Goal: Register for event/course

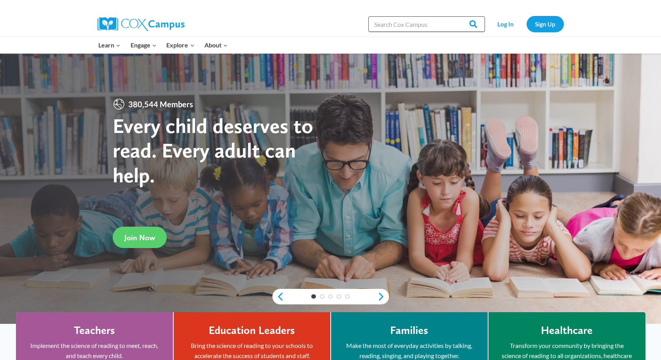
click at [407, 26] on input "Search in [URL][DOMAIN_NAME]" at bounding box center [426, 24] width 117 height 16
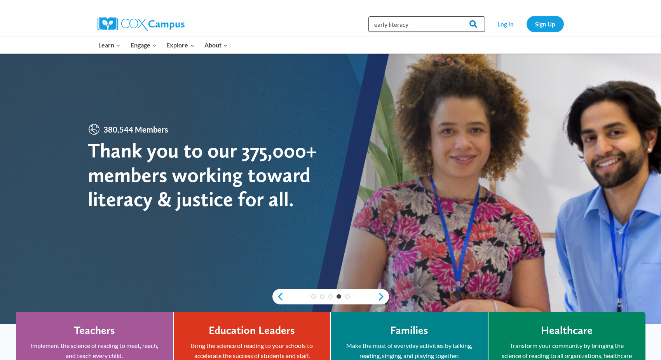
type input "early literacy"
click at [474, 26] on input "Search" at bounding box center [470, 24] width 30 height 16
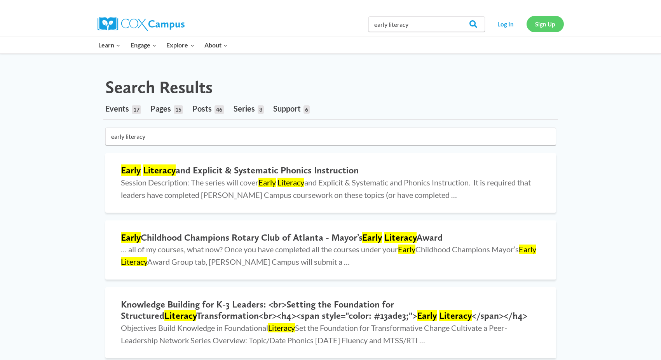
click at [538, 27] on link "Sign Up" at bounding box center [545, 24] width 37 height 16
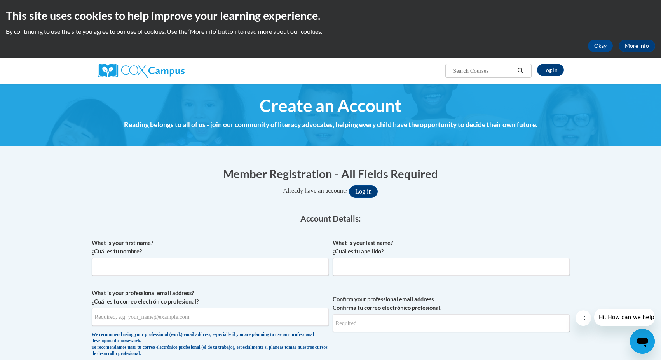
click at [491, 72] on input "Search..." at bounding box center [483, 70] width 62 height 9
click at [491, 71] on input "Search..." at bounding box center [483, 70] width 62 height 9
type input "early literacy"
click at [519, 70] on icon "Search" at bounding box center [520, 71] width 7 height 6
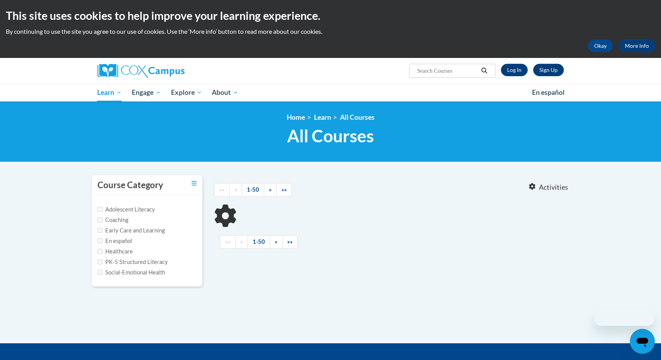
type input "early literacy"
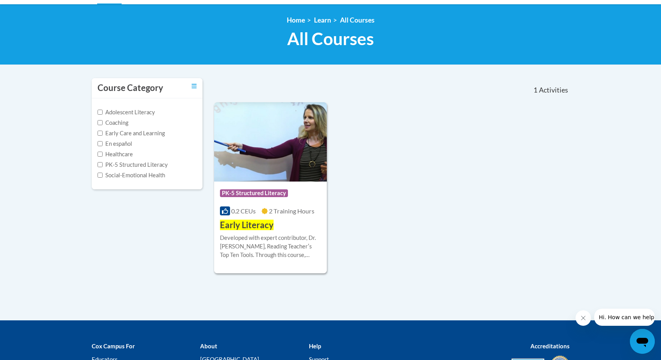
scroll to position [108, 0]
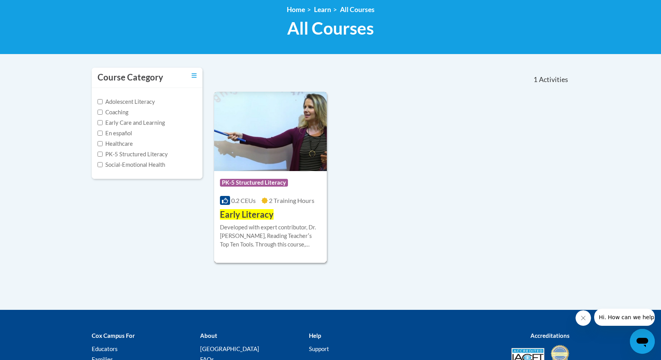
click at [264, 184] on span "PK-5 Structured Literacy" at bounding box center [254, 183] width 68 height 8
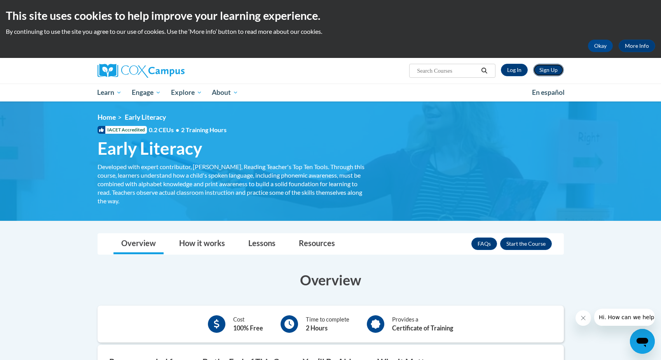
click at [555, 70] on link "Sign Up" at bounding box center [548, 70] width 31 height 12
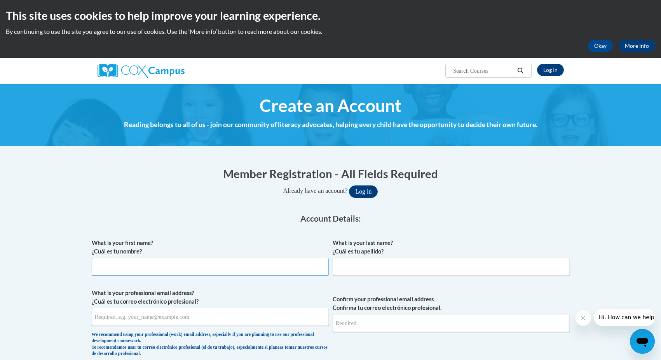
click at [126, 264] on input "What is your first name? ¿Cuál es tu nombre?" at bounding box center [210, 267] width 237 height 18
type input "Phillip"
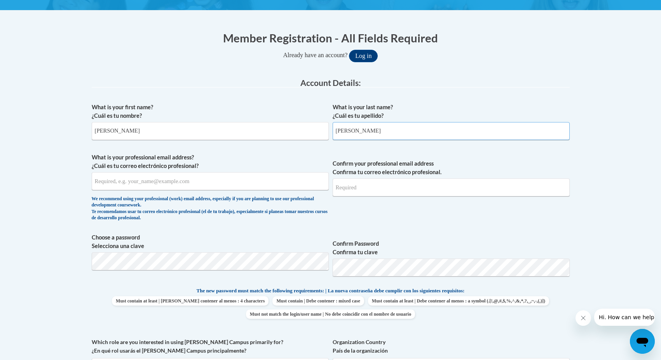
scroll to position [155, 0]
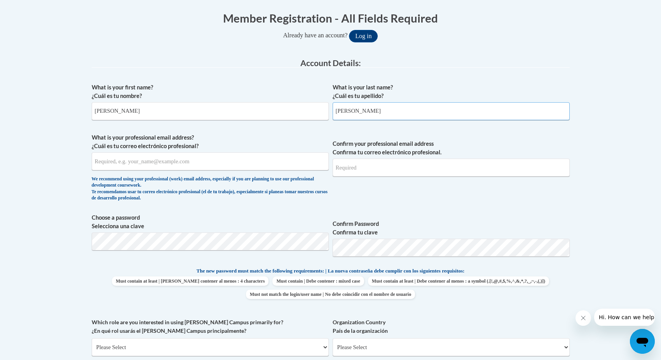
type input "Lewis"
click at [124, 163] on input "What is your professional email address? ¿Cuál es tu correo electrónico profesi…" at bounding box center [210, 161] width 237 height 18
type input "lewisphsilk@comcast.net"
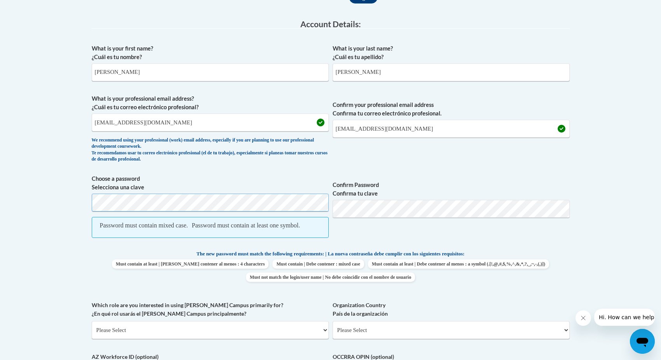
click at [69, 191] on body "This site uses cookies to help improve your learning experience. By continuing …" at bounding box center [330, 291] width 661 height 971
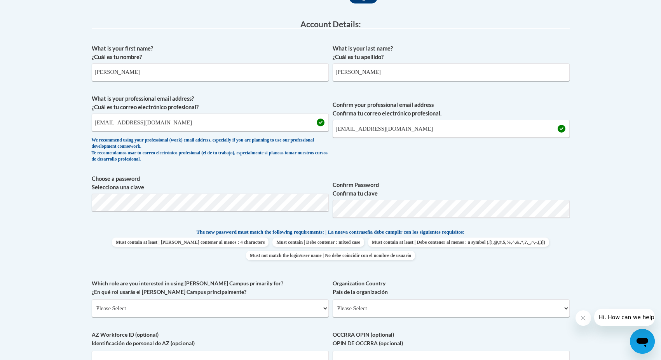
drag, startPoint x: 595, startPoint y: 258, endPoint x: 436, endPoint y: 271, distance: 158.7
click at [595, 258] on body "This site uses cookies to help improve your learning experience. By continuing …" at bounding box center [330, 280] width 661 height 949
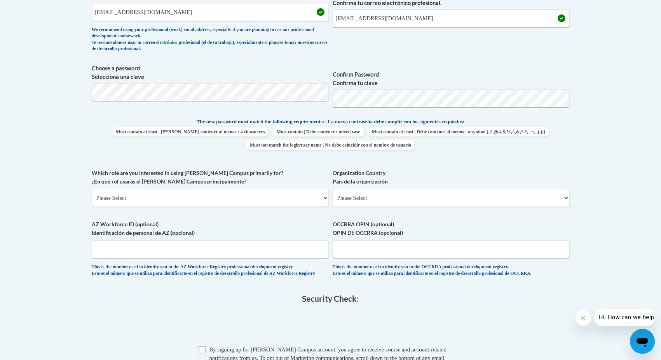
scroll to position [311, 0]
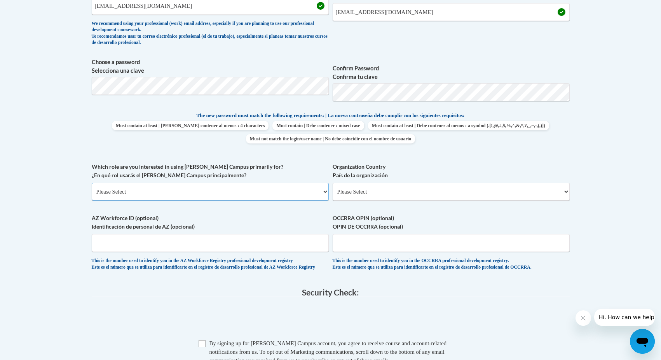
click at [160, 193] on select "Please Select College/University | Colegio/Universidad Community/Nonprofit Part…" at bounding box center [210, 192] width 237 height 18
select select "fbf2d438-af2f-41f8-98f1-81c410e29de3"
click at [92, 183] on select "Please Select College/University | Colegio/Universidad Community/Nonprofit Part…" at bounding box center [210, 192] width 237 height 18
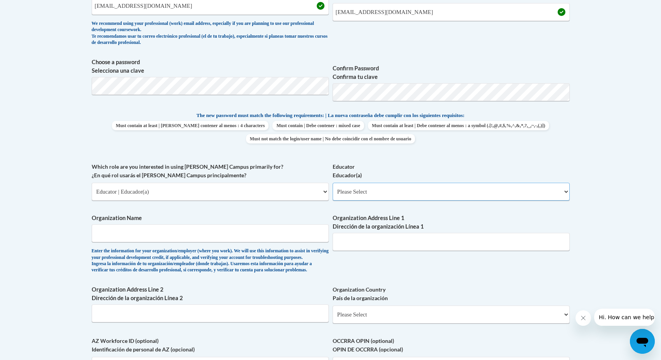
click at [358, 197] on select "Please Select Early Learning/Daycare Teacher/Family Home Care Provider | Maestr…" at bounding box center [451, 192] width 237 height 18
select select "67563ca1-16dc-4830-a7b3-94a34bed3689"
click at [333, 183] on select "Please Select Early Learning/Daycare Teacher/Family Home Care Provider | Maestr…" at bounding box center [451, 192] width 237 height 18
click at [137, 234] on input "Organization Name" at bounding box center [210, 233] width 237 height 18
type input "Global Tech Academy"
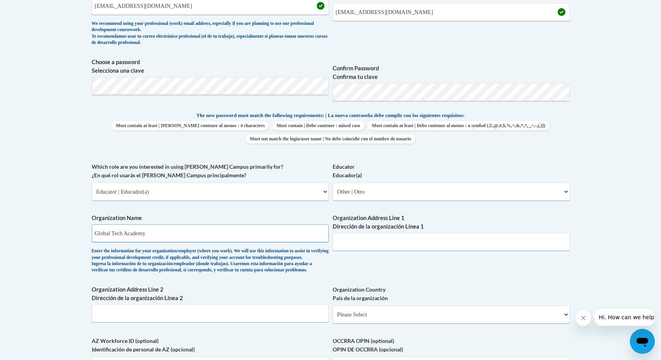
type input "1528 Centra Villa Dr. SW"
drag, startPoint x: 405, startPoint y: 243, endPoint x: 330, endPoint y: 241, distance: 74.7
click at [330, 241] on div "What is your first name? ¿Cuál es tu nombre? Phillip What is your last name? ¿C…" at bounding box center [331, 162] width 478 height 477
click at [605, 253] on body "This site uses cookies to help improve your learning experience. By continuing …" at bounding box center [330, 225] width 661 height 1072
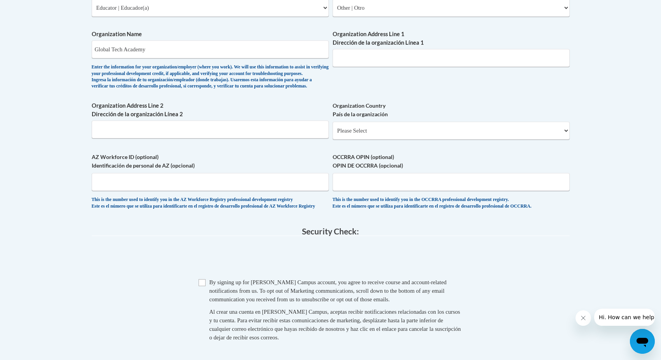
scroll to position [505, 0]
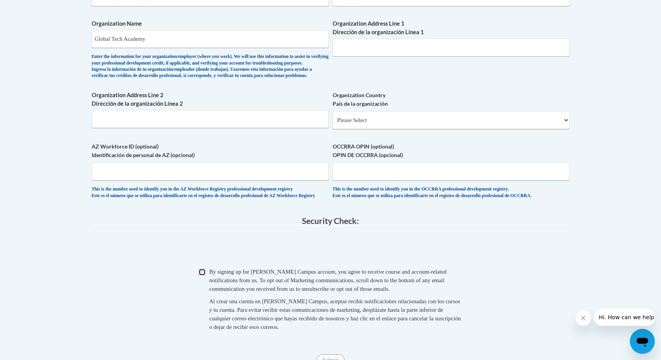
click at [203, 276] on input "Checkbox" at bounding box center [202, 272] width 7 height 7
checkbox input "true"
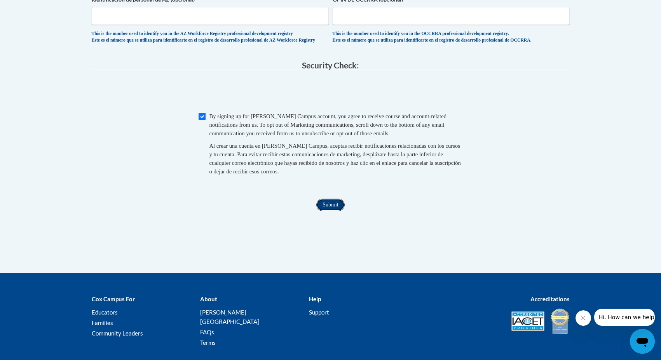
click at [337, 211] on input "Submit" at bounding box center [330, 205] width 28 height 12
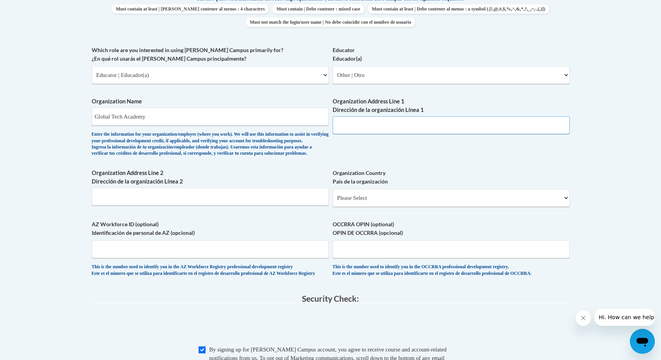
scroll to position [427, 0]
click at [176, 74] on select "Please Select College/University | Colegio/Universidad Community/Nonprofit Part…" at bounding box center [210, 75] width 237 height 18
drag, startPoint x: 60, startPoint y: 102, endPoint x: 68, endPoint y: 102, distance: 8.2
click at [60, 102] on body "This site uses cookies to help improve your learning experience. By continuing …" at bounding box center [330, 109] width 661 height 1072
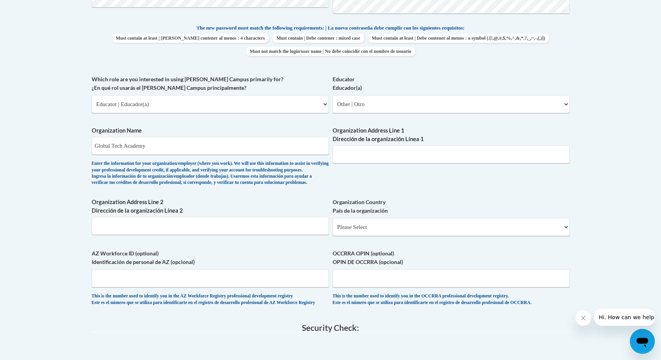
scroll to position [388, 0]
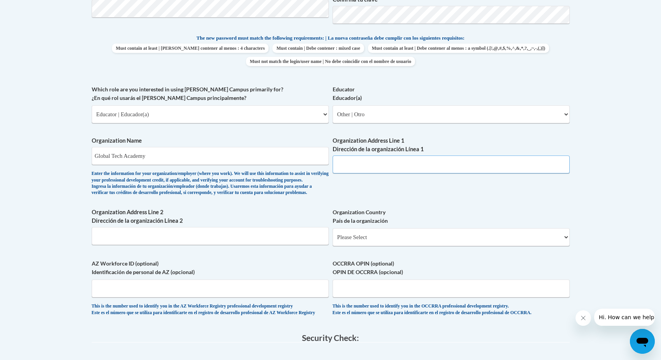
click at [355, 168] on input "Organization Address Line 1 Dirección de la organización Línea 1" at bounding box center [451, 164] width 237 height 18
paste input "1049 Custer Avenue SE"
type input "1049 Custer Avenue SE"
click at [368, 246] on select "Please Select United States | Estados Unidos Outside of the United States | Fue…" at bounding box center [451, 237] width 237 height 18
click at [408, 192] on div "What is your first name? ¿Cuál es tu nombre? Phillip What is your last name? ¿C…" at bounding box center [331, 84] width 478 height 477
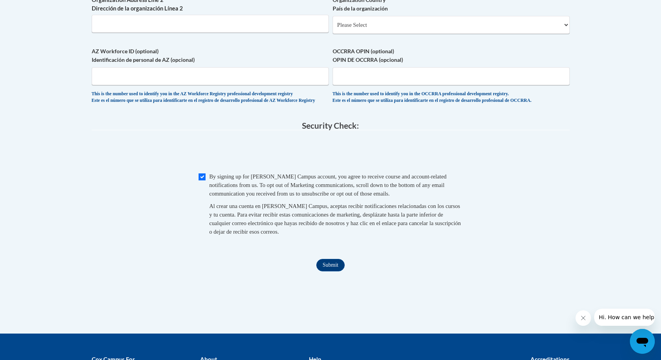
scroll to position [622, 0]
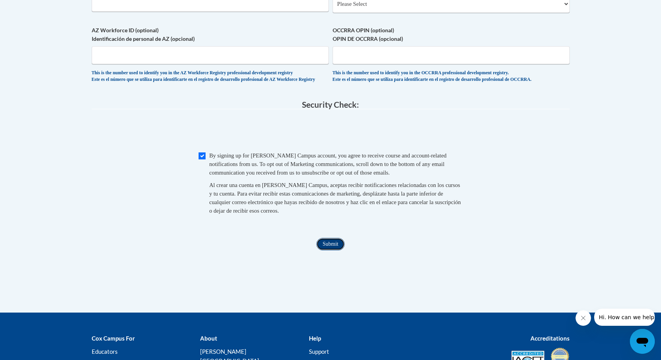
click at [327, 250] on input "Submit" at bounding box center [330, 244] width 28 height 12
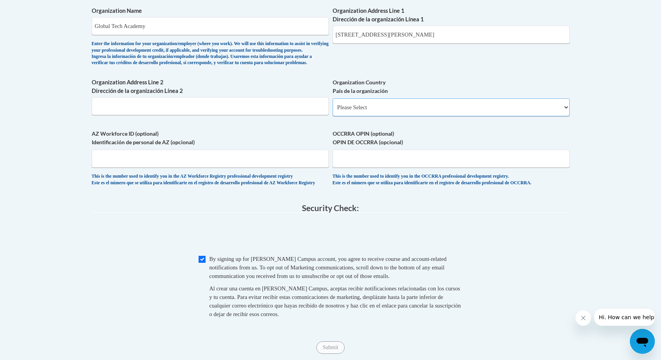
scroll to position [505, 0]
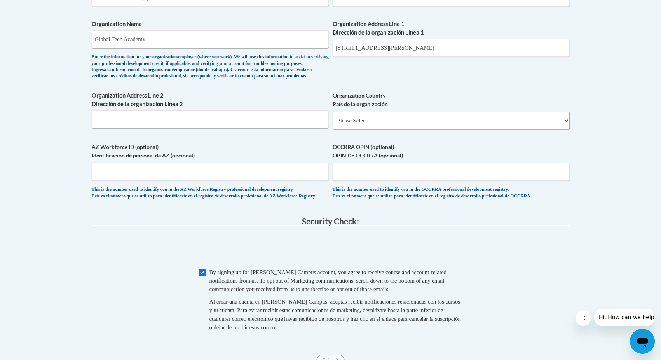
click at [393, 129] on select "Please Select United States | Estados Unidos Outside of the United States | Fue…" at bounding box center [451, 121] width 237 height 18
select select "ad49bcad-a171-4b2e-b99c-48b446064914"
click at [333, 124] on select "Please Select United States | Estados Unidos Outside of the United States | Fue…" at bounding box center [451, 121] width 237 height 18
select select
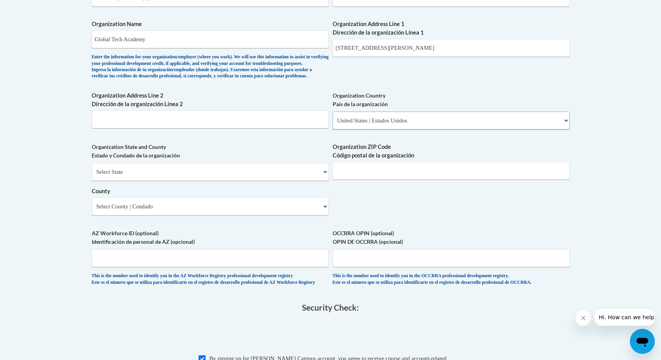
scroll to position [544, 0]
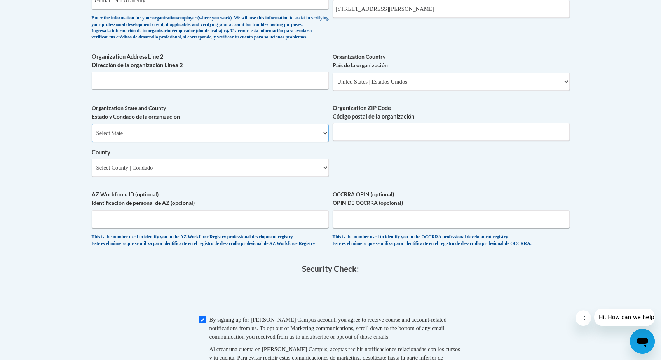
click at [307, 142] on select "Select State Alabama Alaska Arizona Arkansas California Colorado Connecticut De…" at bounding box center [210, 133] width 237 height 18
select select "Georgia"
click at [92, 137] on select "Select State Alabama Alaska Arizona Arkansas California Colorado Connecticut De…" at bounding box center [210, 133] width 237 height 18
click at [393, 141] on input "Organization ZIP Code Código postal de la organización" at bounding box center [451, 132] width 237 height 18
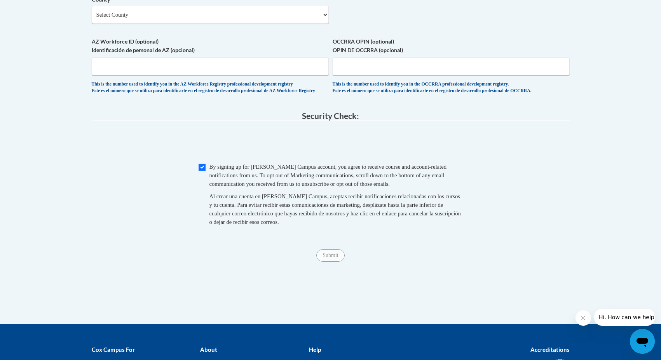
scroll to position [738, 0]
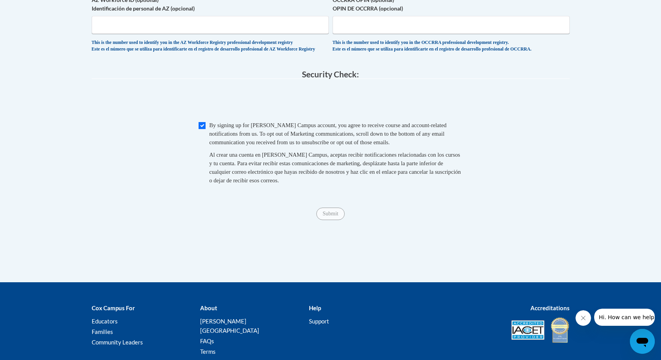
type input "30316"
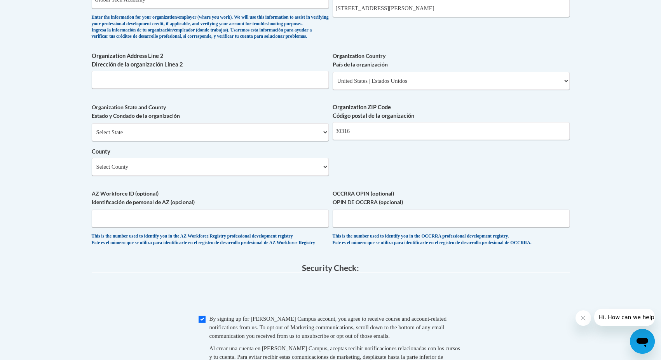
scroll to position [544, 0]
click at [187, 176] on select "Select County Appling Atkinson Bacon Baker Baldwin Banks Barrow Bartow Ben Hill…" at bounding box center [210, 168] width 237 height 18
select select "Fulton"
click at [92, 171] on select "Select County Appling Atkinson Bacon Baker Baldwin Banks Barrow Bartow Ben Hill…" at bounding box center [210, 168] width 237 height 18
click at [110, 294] on fieldset "Security Check: Enter the security code + = TextBox Checkbox" at bounding box center [331, 330] width 478 height 132
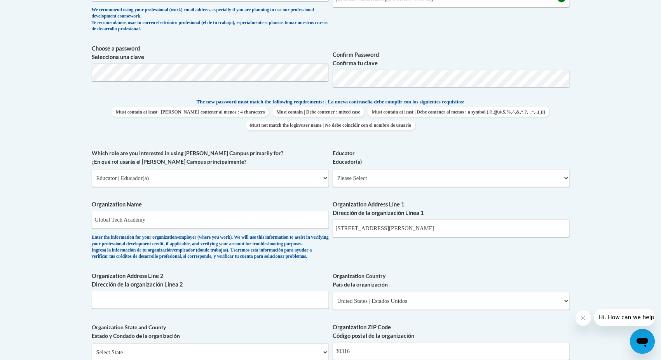
scroll to position [311, 0]
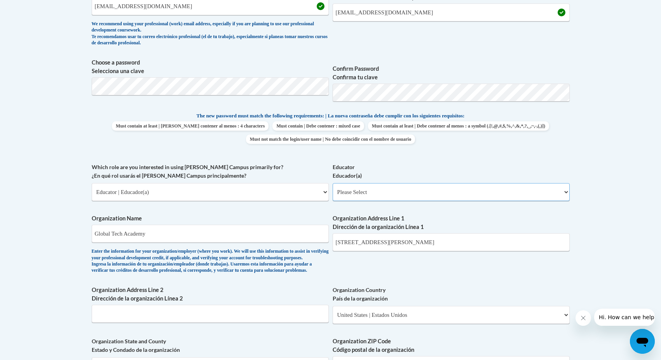
click at [350, 196] on select "Please Select Early Learning/Daycare Teacher/Family Home Care Provider | Maestr…" at bounding box center [451, 192] width 237 height 18
select select "67563ca1-16dc-4830-a7b3-94a34bed3689"
click at [333, 183] on select "Please Select Early Learning/Daycare Teacher/Family Home Care Provider | Maestr…" at bounding box center [451, 192] width 237 height 18
select select "null"
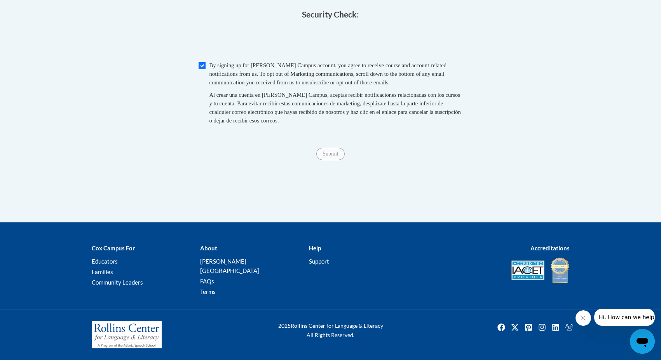
scroll to position [691, 0]
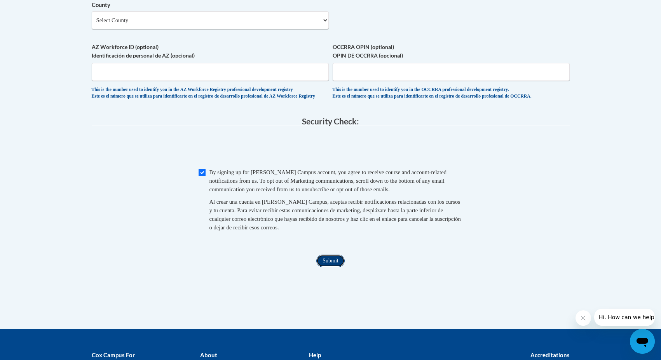
click at [325, 267] on input "Submit" at bounding box center [330, 261] width 28 height 12
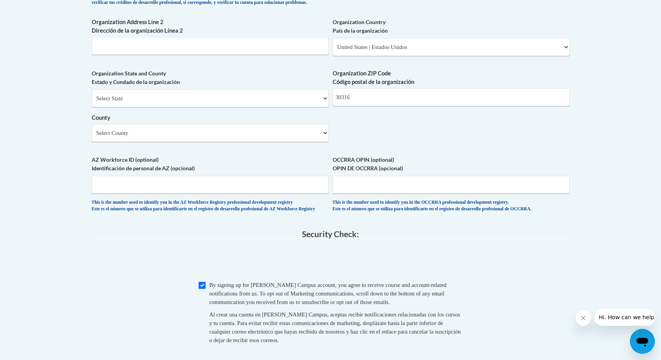
scroll to position [574, 0]
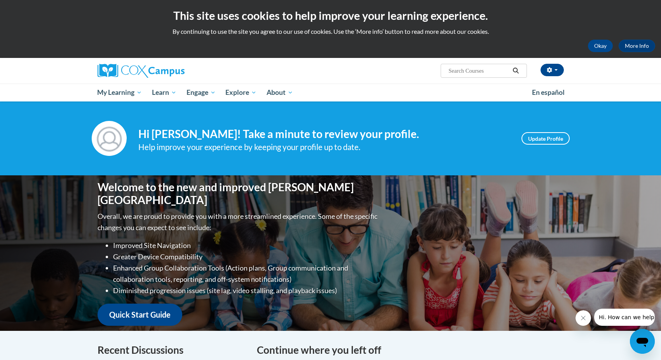
click at [447, 68] on span "Search Search..." at bounding box center [484, 71] width 86 height 14
click at [457, 72] on input "Search..." at bounding box center [479, 70] width 62 height 9
type input "early literacy"
click at [517, 71] on icon "Search" at bounding box center [516, 71] width 6 height 6
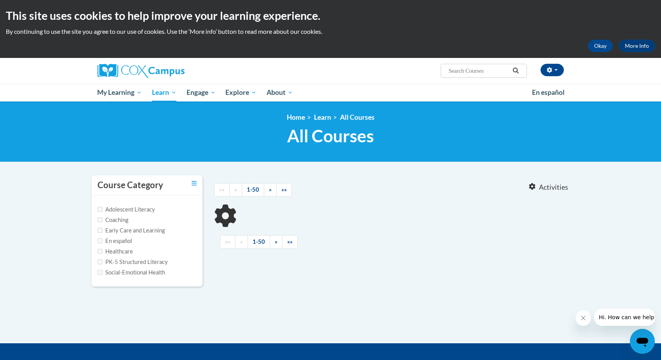
type input "early literacy"
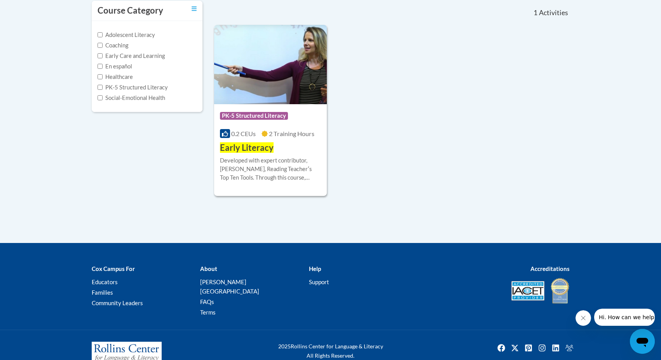
scroll to position [185, 0]
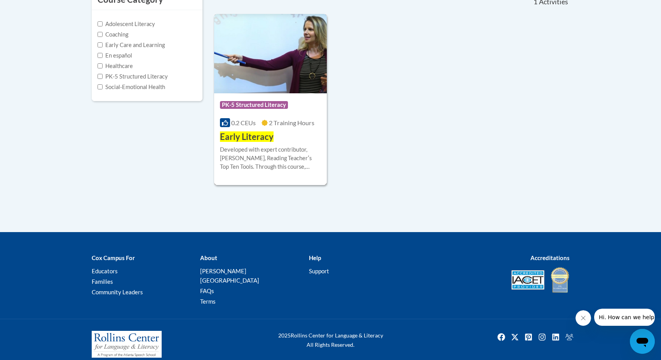
click at [254, 104] on span "PK-5 Structured Literacy" at bounding box center [254, 105] width 68 height 8
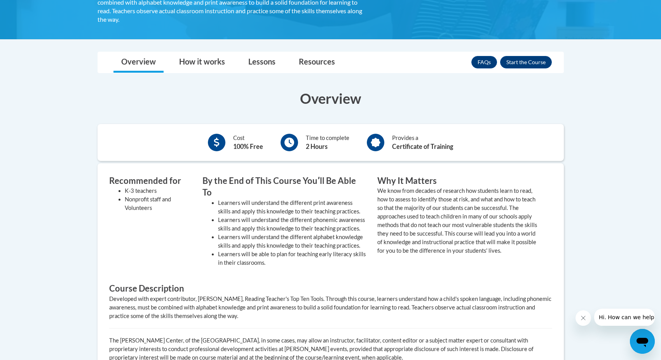
scroll to position [157, 0]
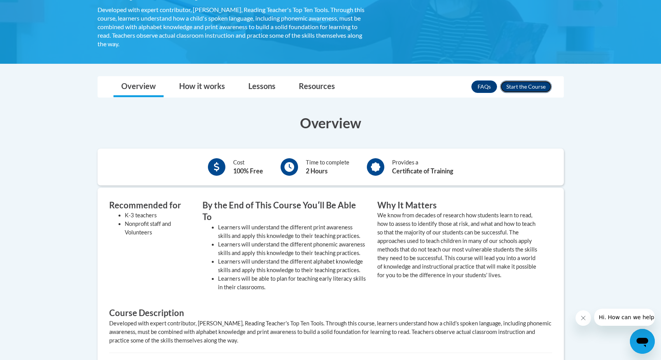
click at [519, 85] on button "Enroll" at bounding box center [526, 86] width 52 height 12
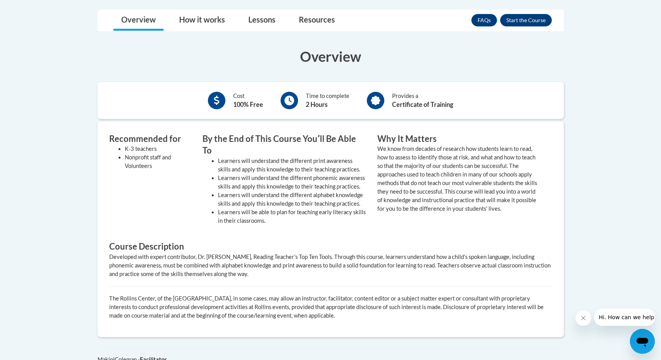
scroll to position [157, 0]
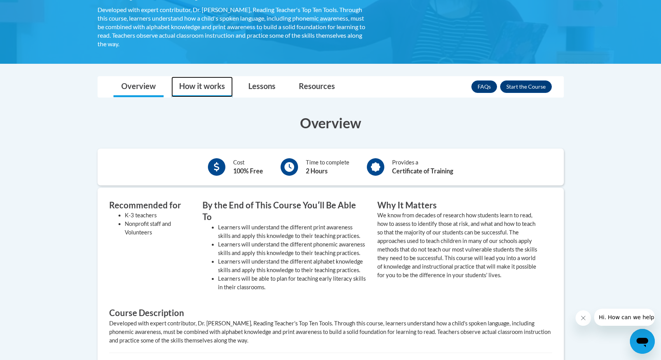
click at [203, 85] on link "How it works" at bounding box center [201, 87] width 61 height 21
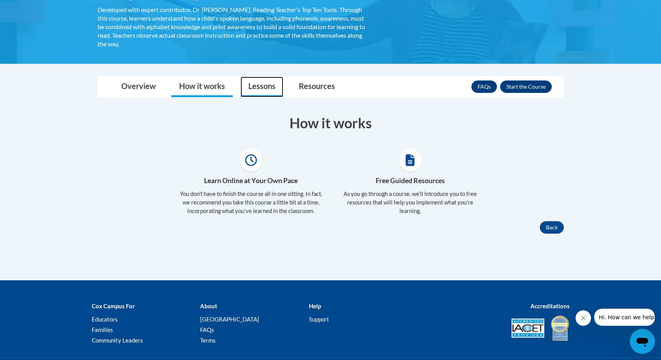
click at [265, 87] on link "Lessons" at bounding box center [262, 87] width 43 height 21
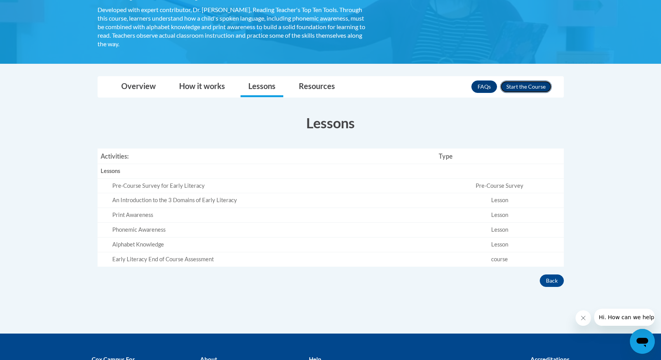
click at [518, 89] on button "Enroll" at bounding box center [526, 86] width 52 height 12
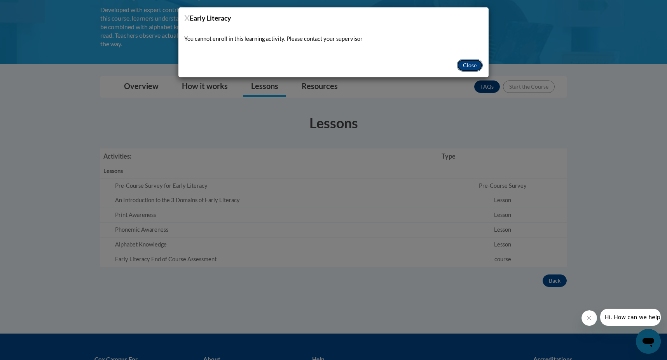
drag, startPoint x: 480, startPoint y: 66, endPoint x: 481, endPoint y: 70, distance: 4.1
click at [481, 70] on button "Close" at bounding box center [470, 65] width 26 height 12
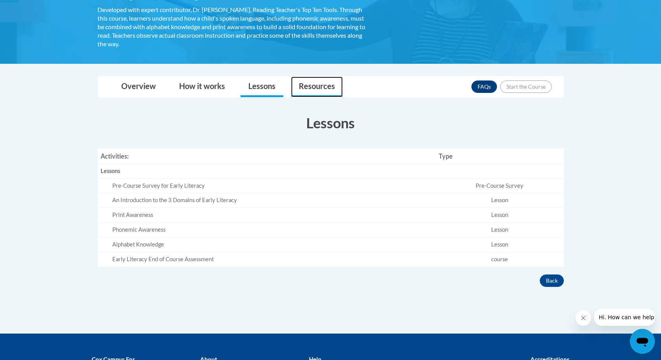
click at [324, 90] on link "Resources" at bounding box center [317, 87] width 52 height 21
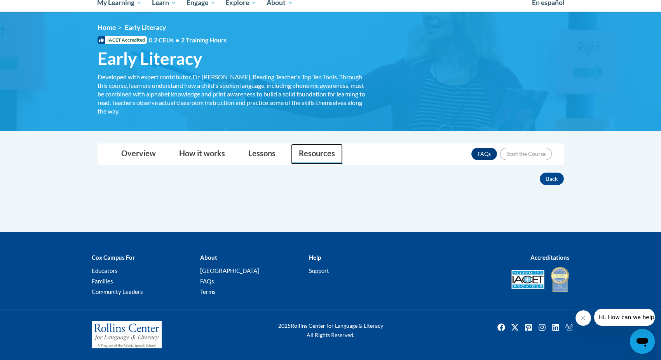
scroll to position [90, 0]
click at [548, 182] on button "Back" at bounding box center [552, 179] width 24 height 12
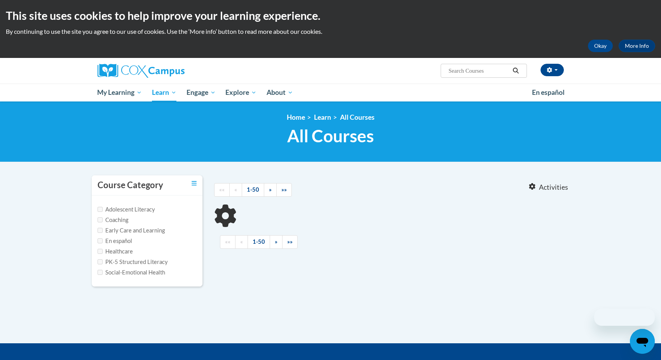
scroll to position [112, 0]
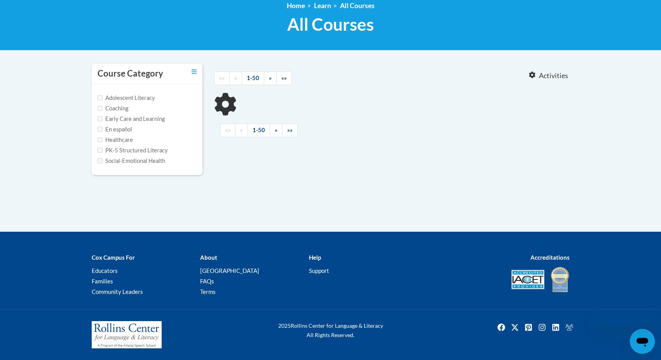
type input "early literacy"
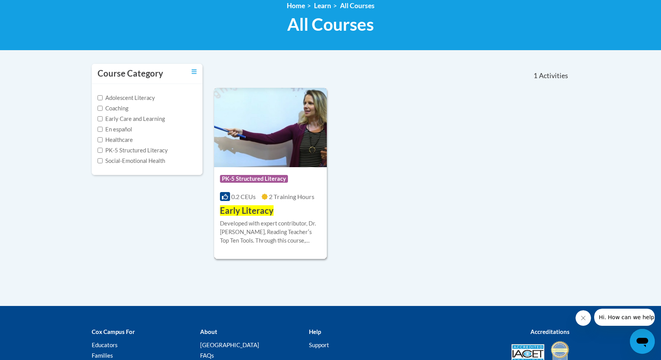
click at [255, 211] on span "Early Literacy" at bounding box center [247, 210] width 54 height 10
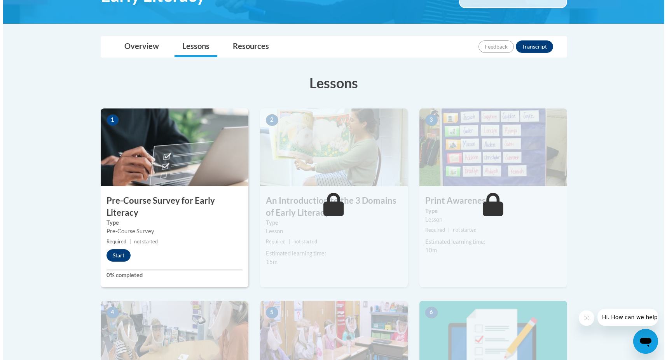
scroll to position [155, 0]
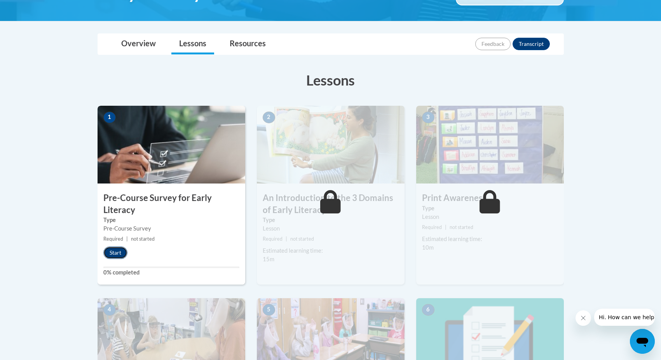
click at [121, 251] on button "Start" at bounding box center [115, 252] width 24 height 12
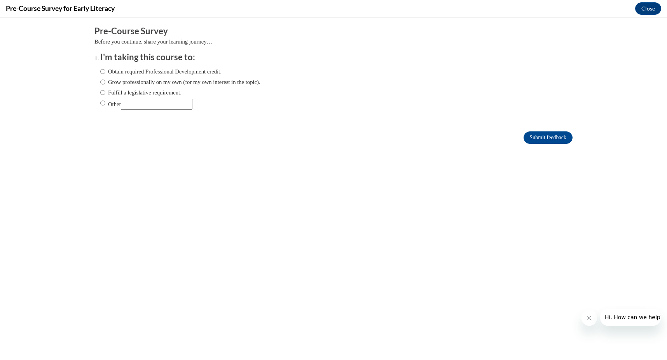
scroll to position [0, 0]
click at [100, 72] on input "Obtain required Professional Development credit." at bounding box center [102, 71] width 5 height 9
radio input "true"
click at [526, 138] on input "Submit feedback" at bounding box center [548, 137] width 49 height 12
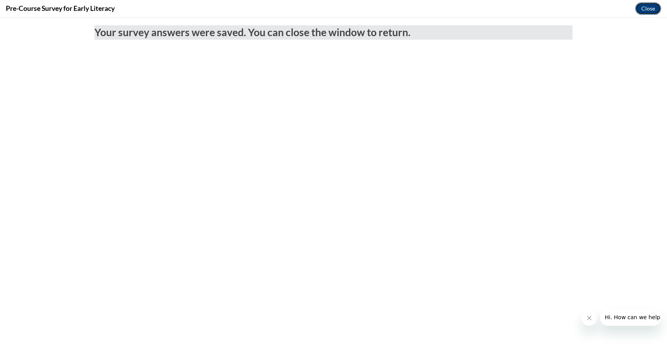
click at [643, 5] on button "Close" at bounding box center [648, 8] width 26 height 12
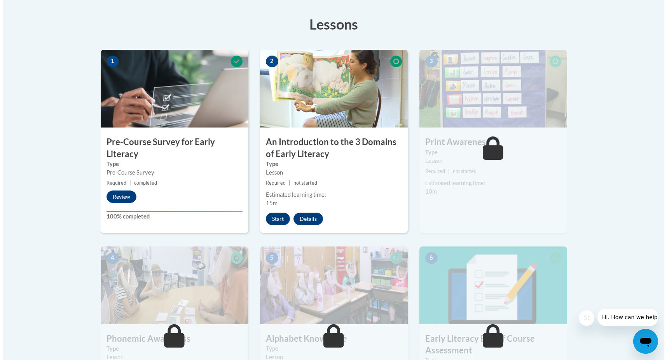
scroll to position [194, 0]
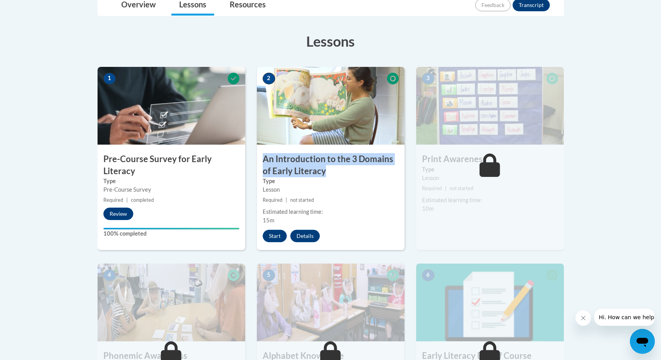
drag, startPoint x: 261, startPoint y: 159, endPoint x: 334, endPoint y: 169, distance: 73.7
click at [334, 169] on h3 "An Introduction to the 3 Domains of Early Literacy" at bounding box center [331, 165] width 148 height 24
click at [279, 234] on button "Start" at bounding box center [275, 236] width 24 height 12
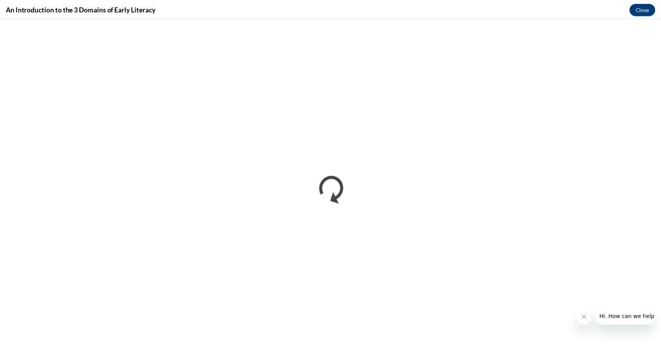
scroll to position [0, 0]
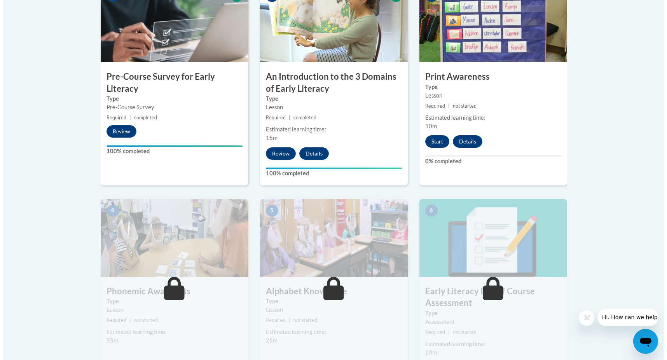
scroll to position [155, 0]
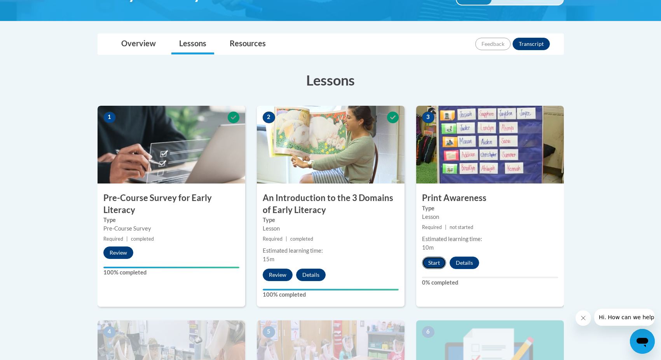
click at [436, 261] on button "Start" at bounding box center [434, 263] width 24 height 12
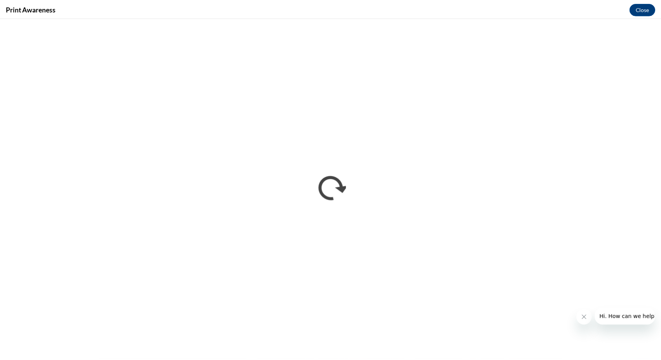
scroll to position [0, 0]
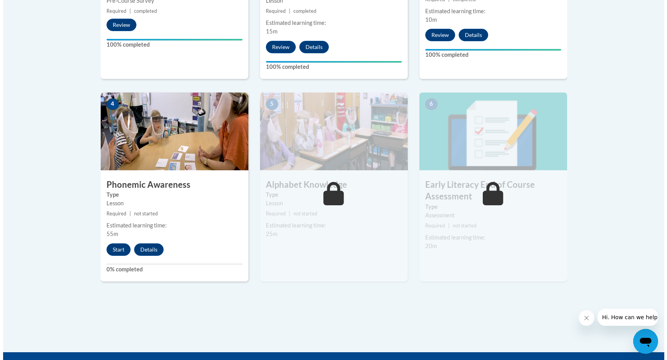
scroll to position [389, 0]
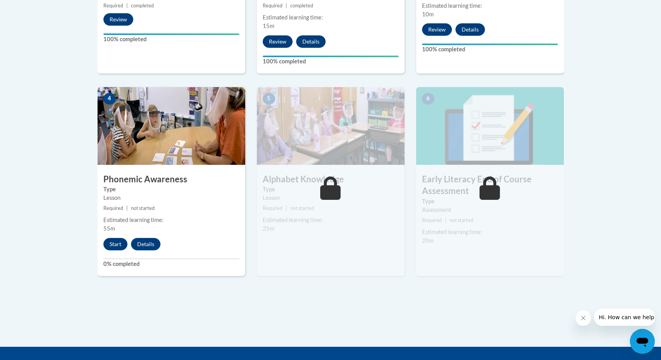
drag, startPoint x: 230, startPoint y: 261, endPoint x: 200, endPoint y: 270, distance: 31.2
click at [230, 261] on label "0% completed" at bounding box center [171, 264] width 136 height 9
click at [115, 244] on button "Start" at bounding box center [115, 244] width 24 height 12
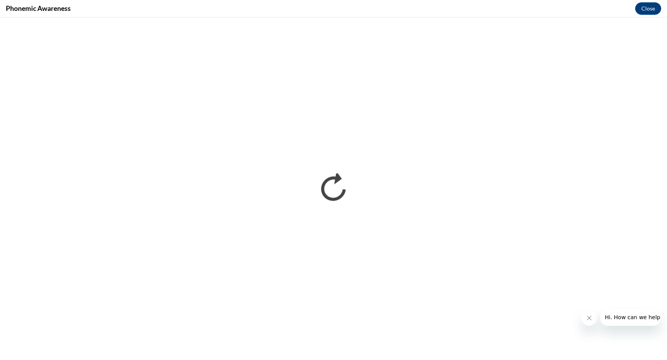
scroll to position [0, 0]
